Goal: Find specific page/section: Find specific page/section

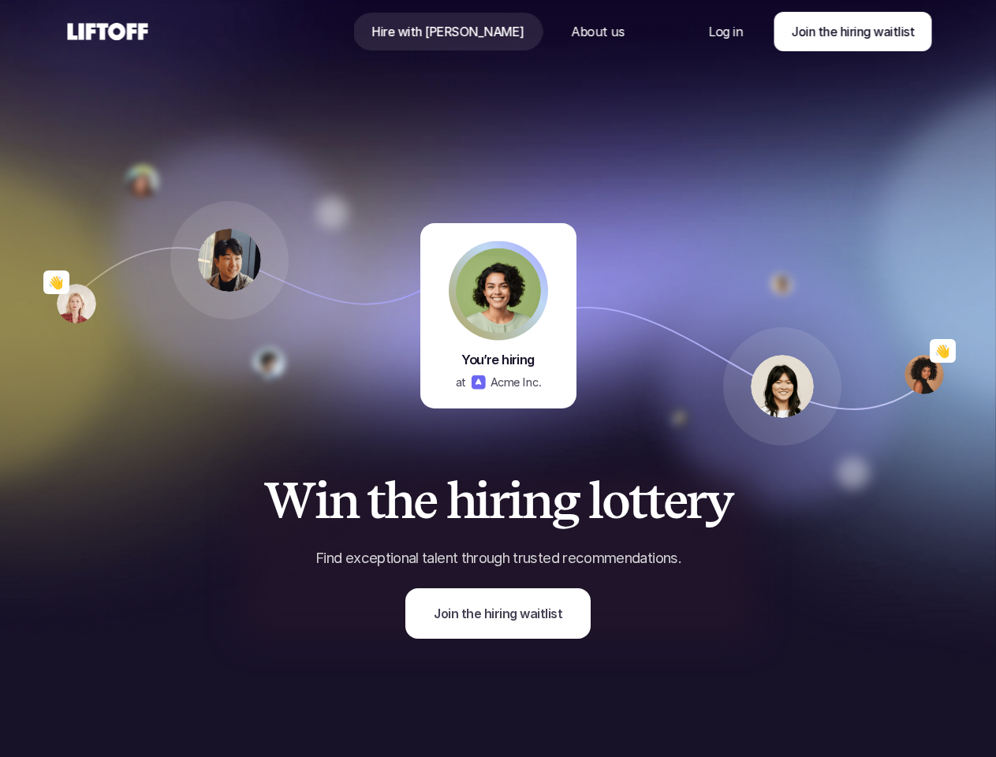
click at [498, 378] on p "Acme Inc." at bounding box center [515, 381] width 51 height 17
click at [229, 260] on img at bounding box center [229, 260] width 63 height 63
click at [143, 181] on img at bounding box center [143, 182] width 32 height 32
click at [269, 363] on img at bounding box center [269, 363] width 32 height 32
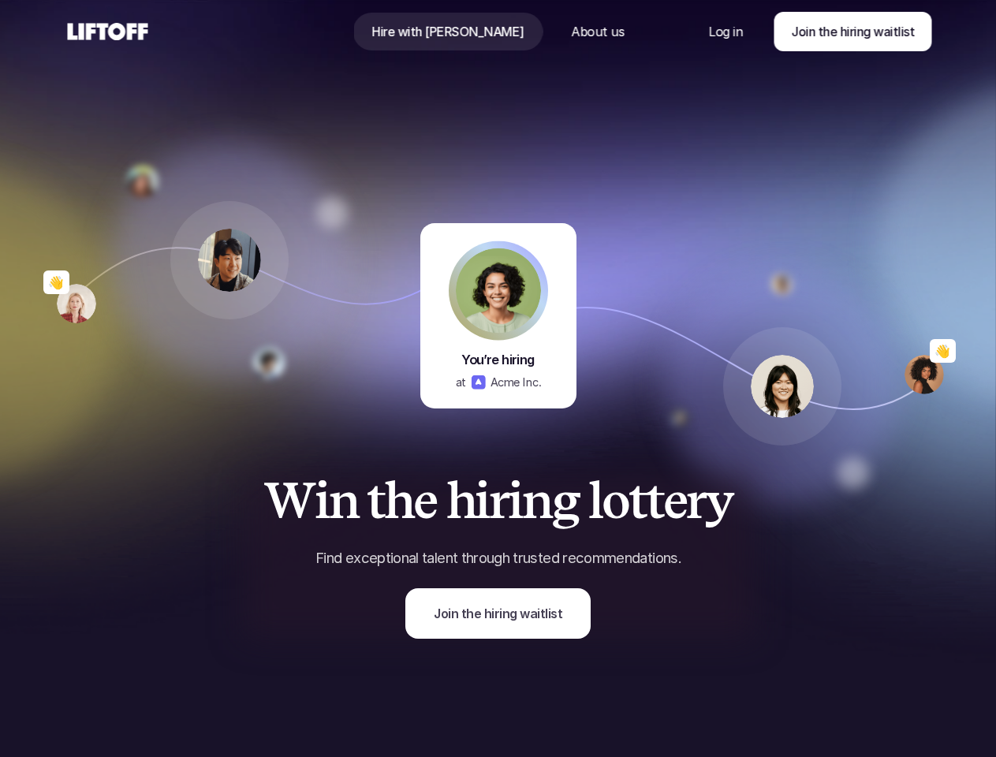
click at [76, 304] on img at bounding box center [76, 303] width 39 height 39
click at [498, 290] on img at bounding box center [498, 290] width 85 height 85
click at [924, 375] on img at bounding box center [923, 374] width 39 height 39
click at [782, 386] on img at bounding box center [782, 386] width 63 height 63
click at [782, 284] on img at bounding box center [782, 284] width 32 height 32
